Goal: Information Seeking & Learning: Compare options

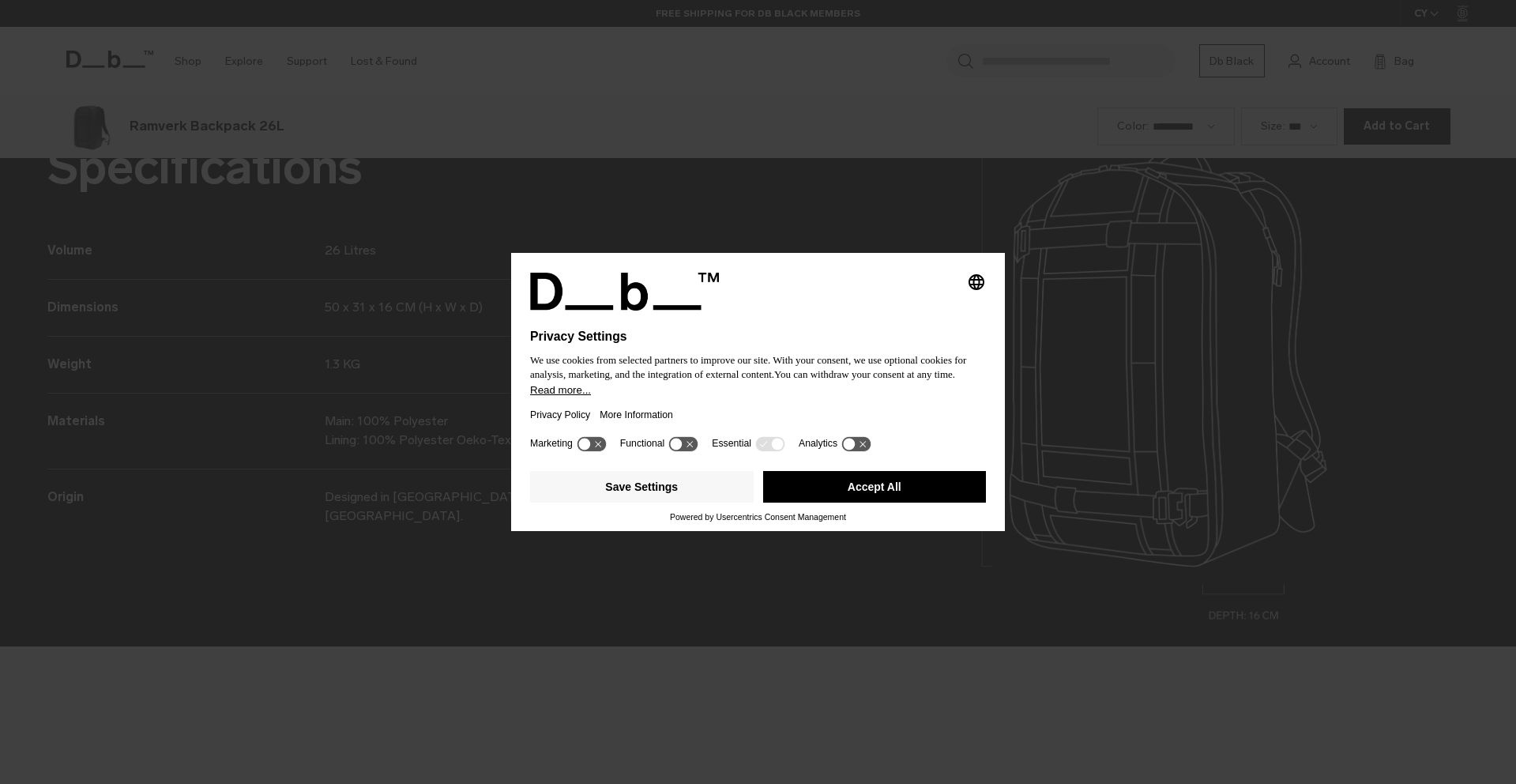
scroll to position [2351, 0]
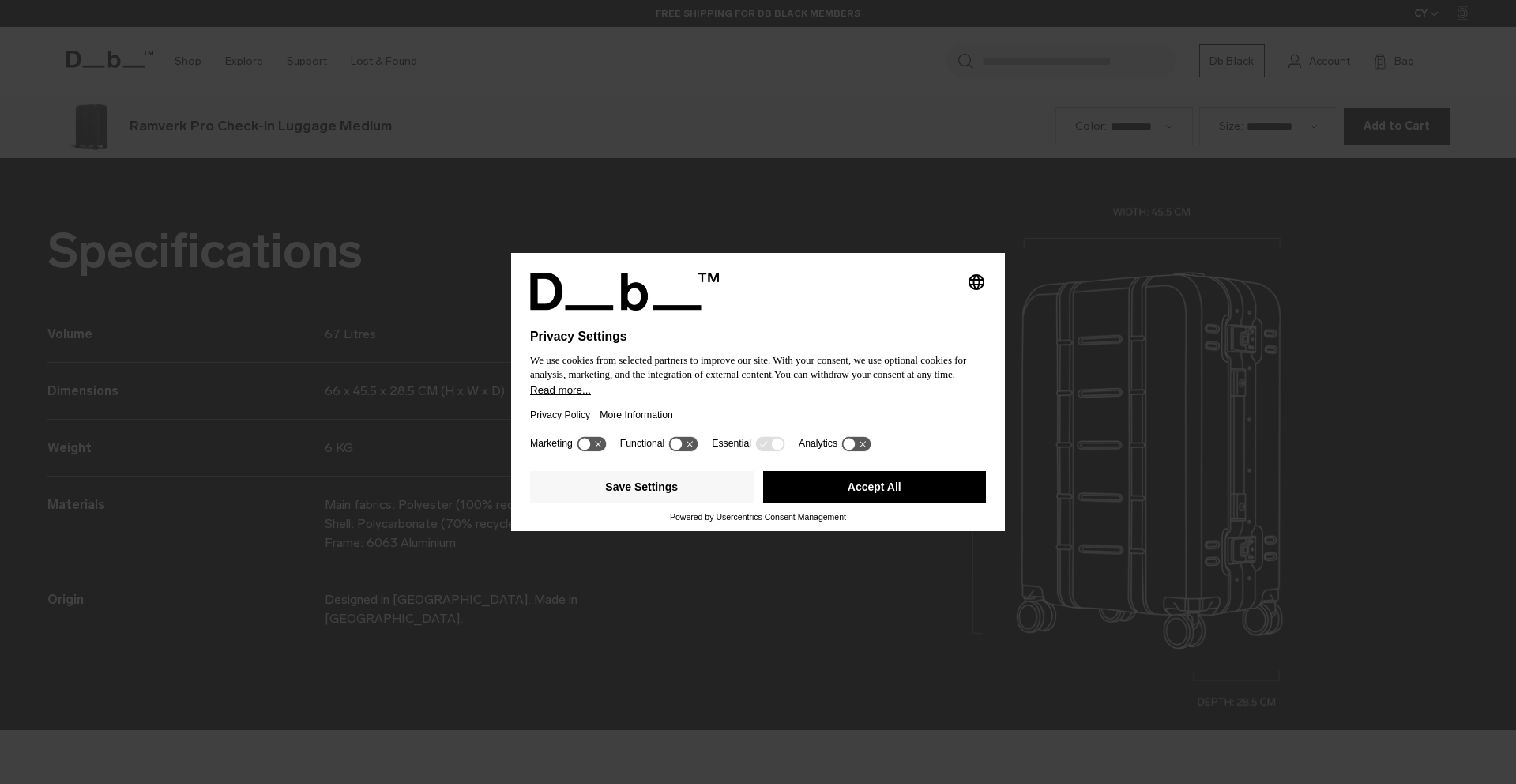
scroll to position [2351, 0]
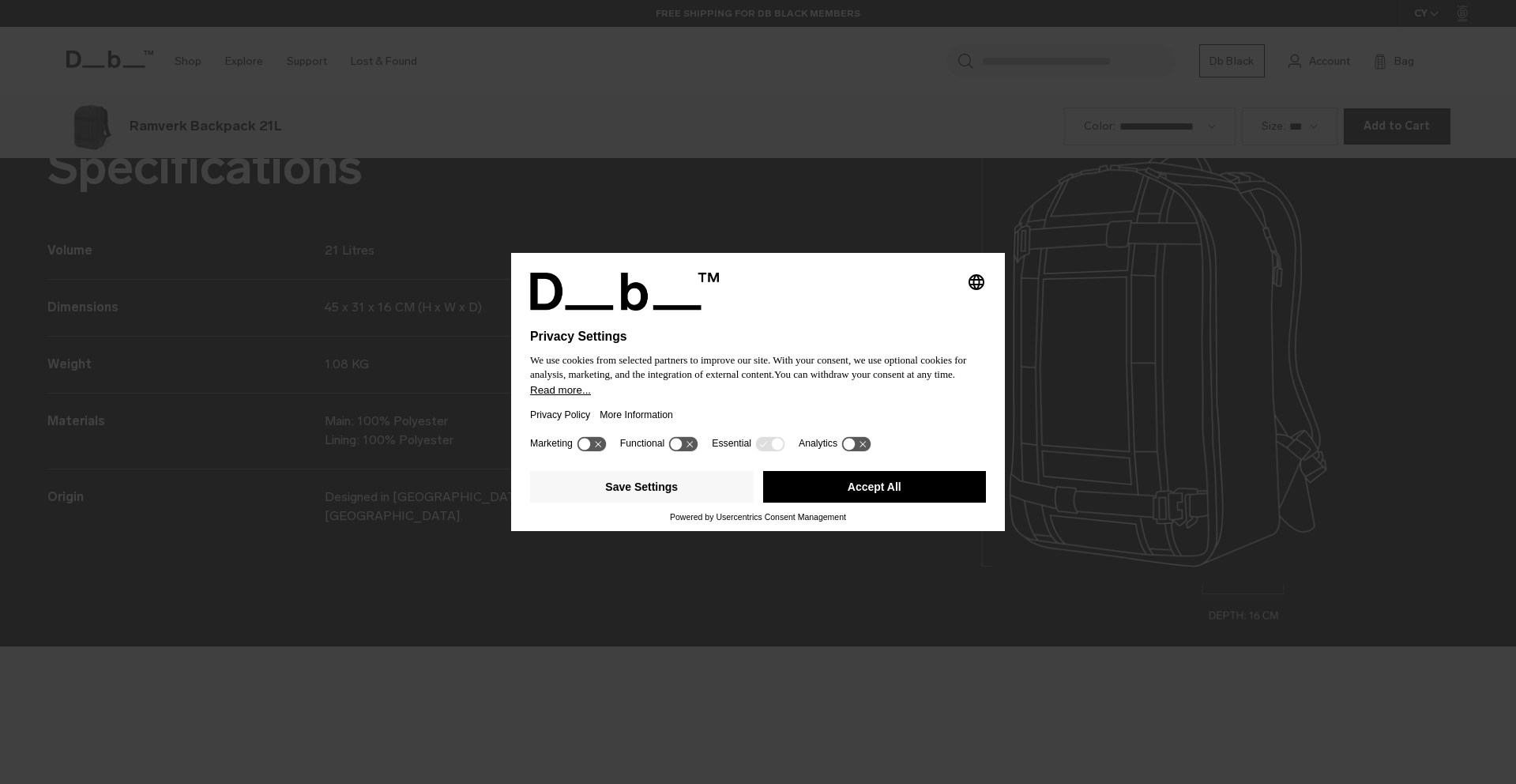
scroll to position [2351, 0]
